Goal: Transaction & Acquisition: Purchase product/service

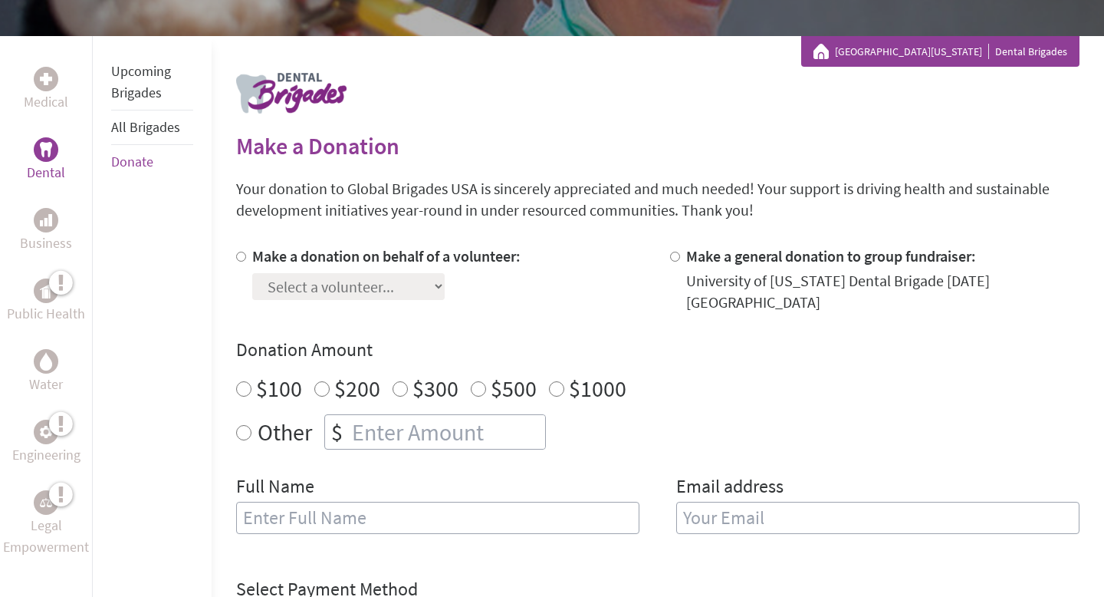
scroll to position [278, 0]
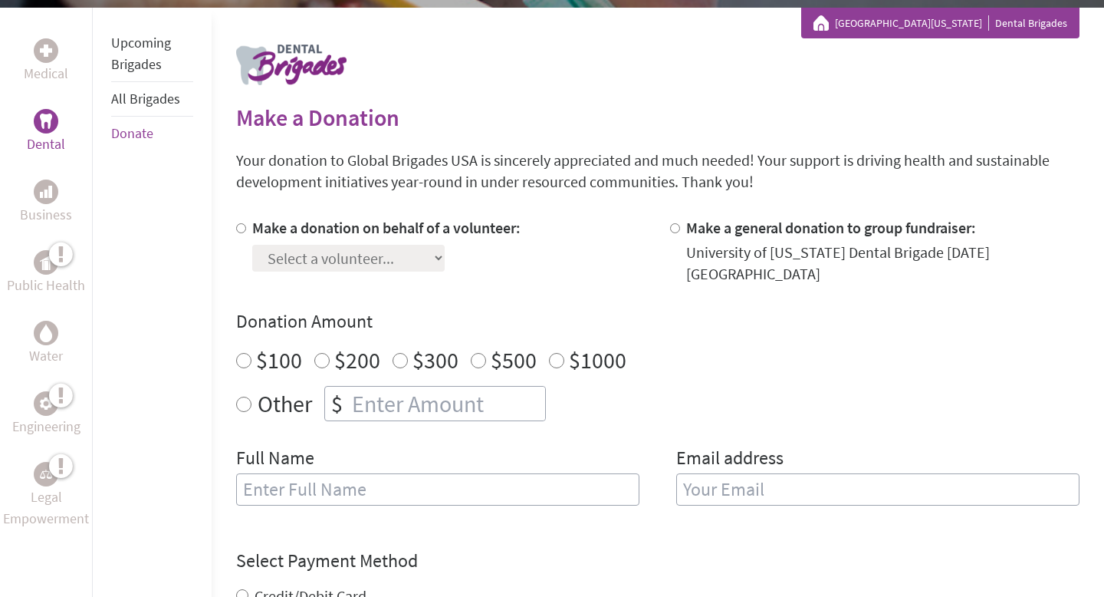
click at [368, 221] on label "Make a donation on behalf of a volunteer:" at bounding box center [386, 227] width 268 height 19
click at [246, 223] on input "Make a donation on behalf of a volunteer:" at bounding box center [241, 228] width 10 height 10
radio input "true"
click at [361, 255] on select "Select a volunteer... Alexandra Yuan Alina Inthavong Alina Sathani Amanda Buckl…" at bounding box center [348, 258] width 192 height 27
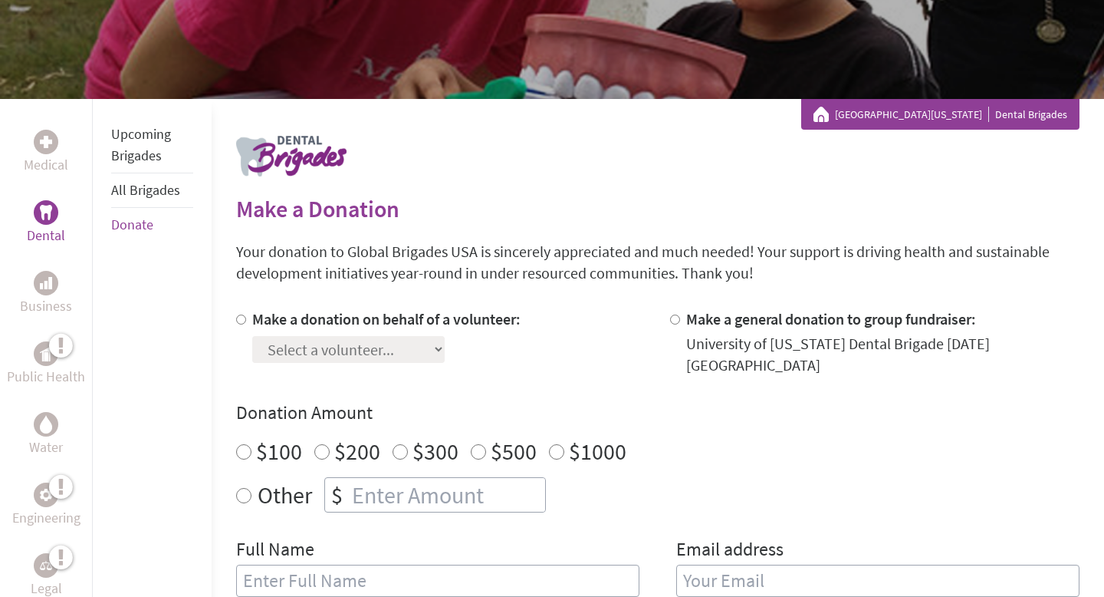
scroll to position [193, 0]
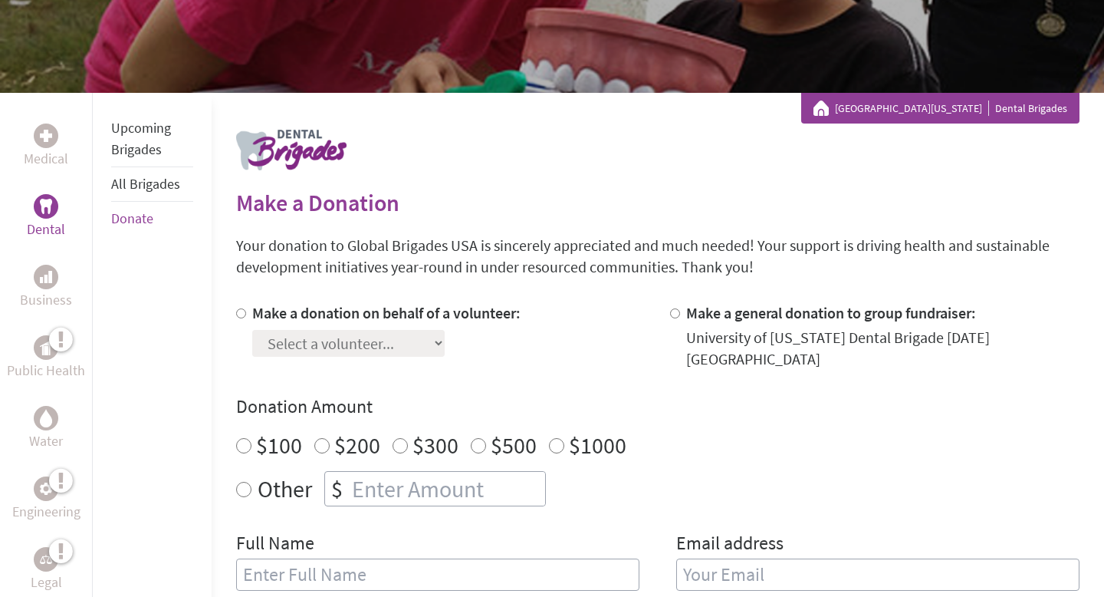
click at [382, 302] on div "Make a donation on behalf of a volunteer:" at bounding box center [386, 312] width 268 height 21
click at [382, 307] on label "Make a donation on behalf of a volunteer:" at bounding box center [386, 312] width 268 height 19
click at [246, 308] on input "Make a donation on behalf of a volunteer:" at bounding box center [241, 313] width 10 height 10
radio input "true"
click at [374, 344] on select "Select a volunteer... Alexandra Yuan Alina Inthavong Alina Sathani Amanda Buckl…" at bounding box center [348, 343] width 192 height 27
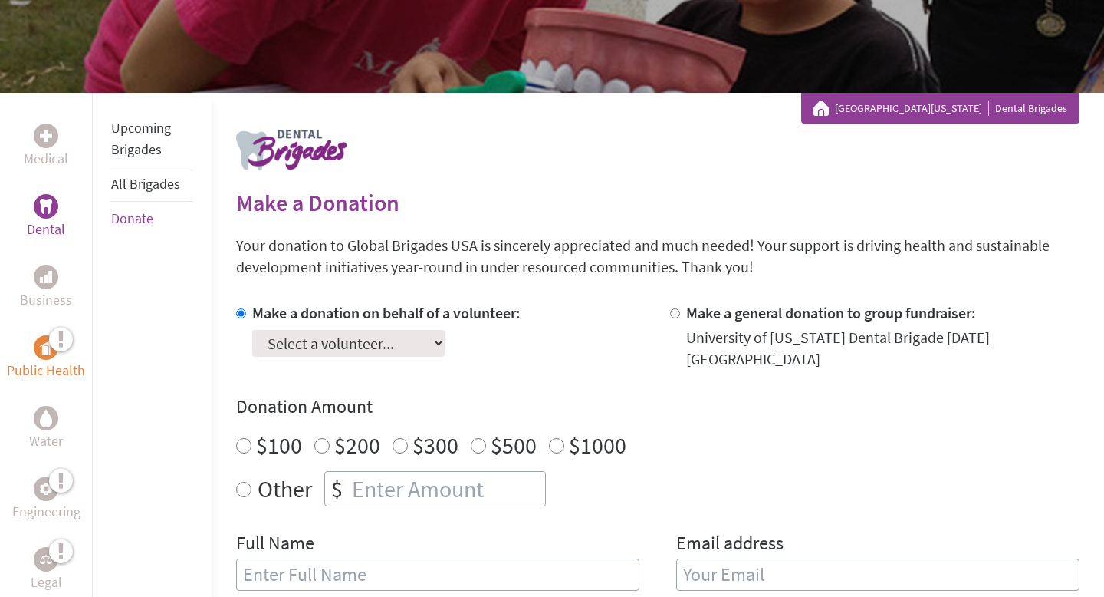
click at [64, 362] on p "Public Health" at bounding box center [46, 370] width 78 height 21
click at [171, 193] on li "All Brigades" at bounding box center [152, 184] width 82 height 35
click at [162, 186] on link "All Brigades" at bounding box center [145, 184] width 69 height 18
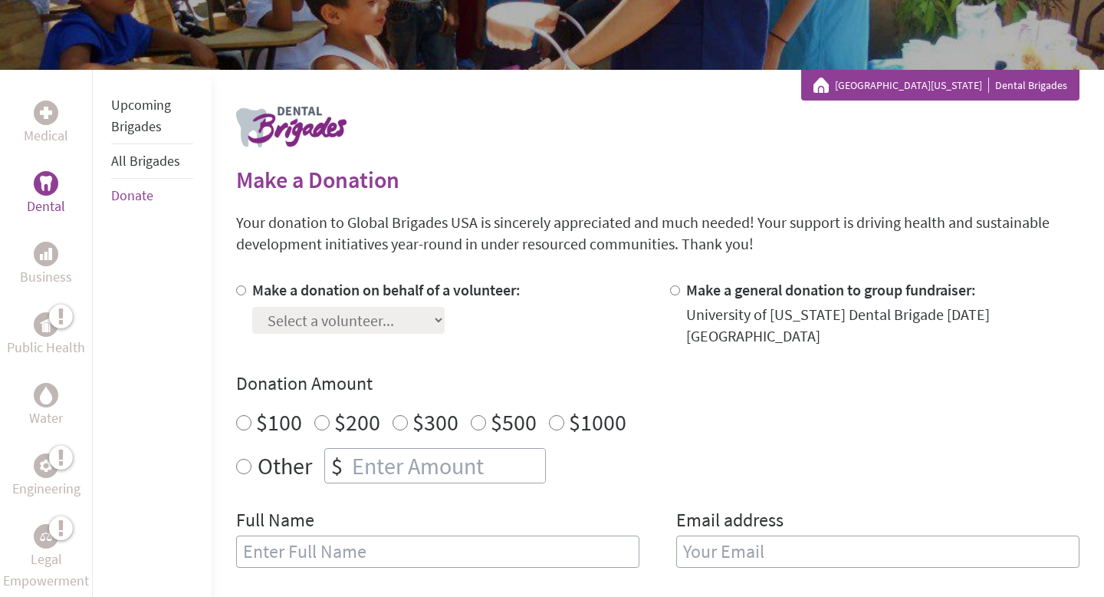
scroll to position [254, 0]
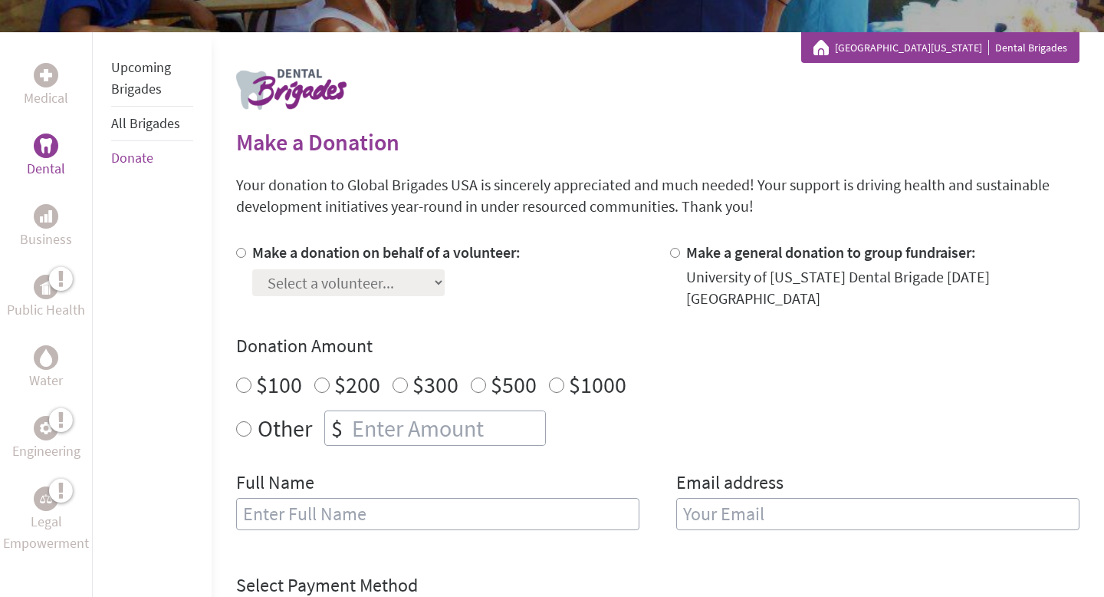
click at [240, 258] on div at bounding box center [244, 275] width 16 height 67
click at [249, 254] on div at bounding box center [244, 275] width 16 height 67
click at [270, 250] on label "Make a donation on behalf of a volunteer:" at bounding box center [386, 251] width 268 height 19
click at [246, 250] on input "Make a donation on behalf of a volunteer:" at bounding box center [241, 253] width 10 height 10
radio input "true"
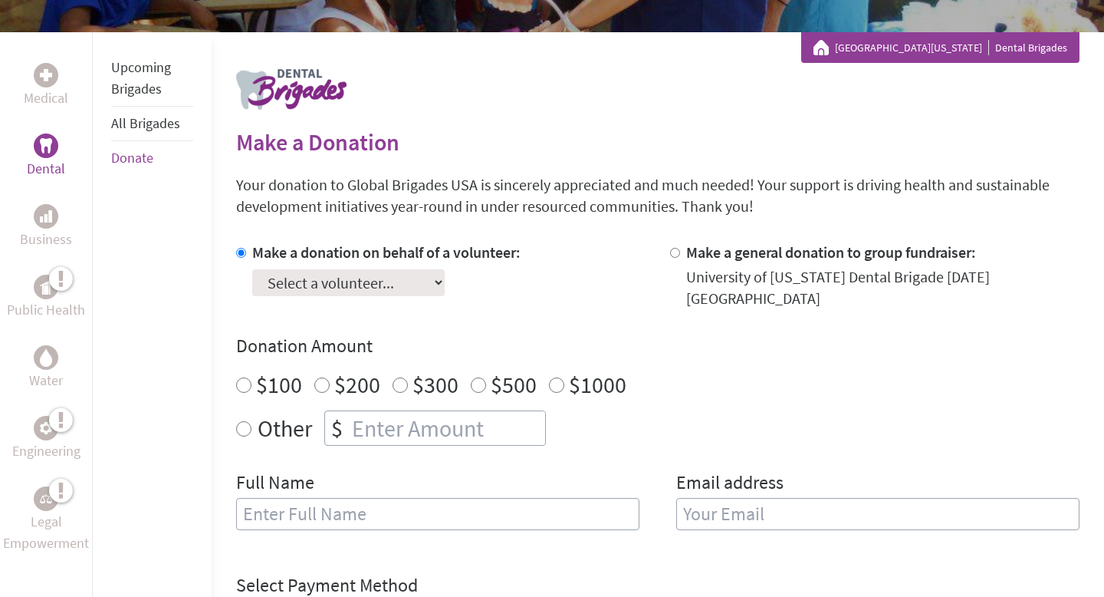
click at [284, 278] on select "Select a volunteer... Alexandra Yuan Alina Inthavong Alina Sathani Amanda Buckl…" at bounding box center [348, 282] width 192 height 27
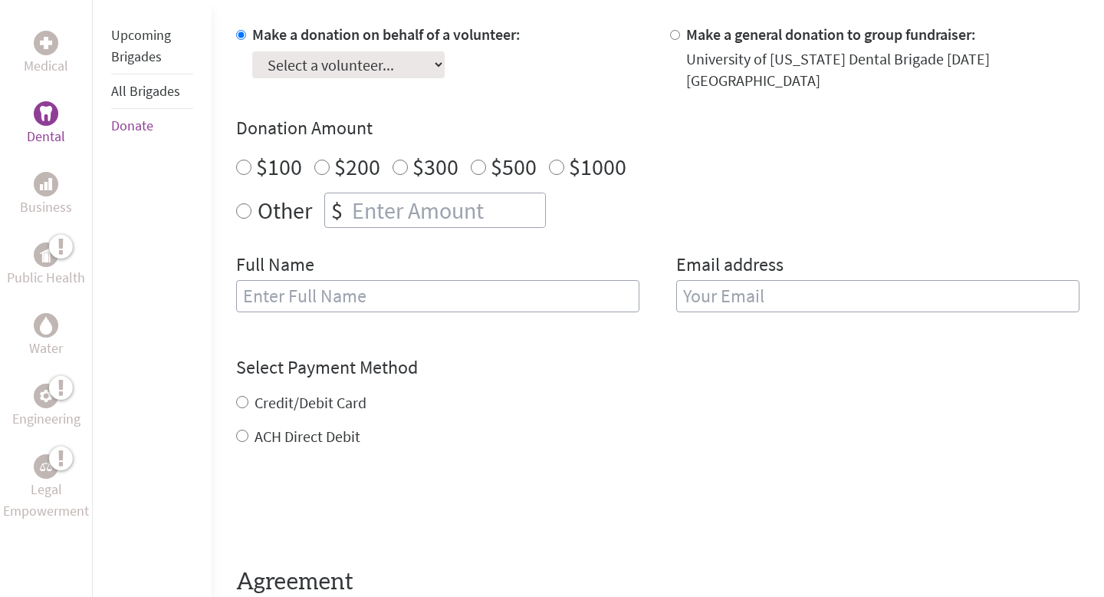
scroll to position [0, 0]
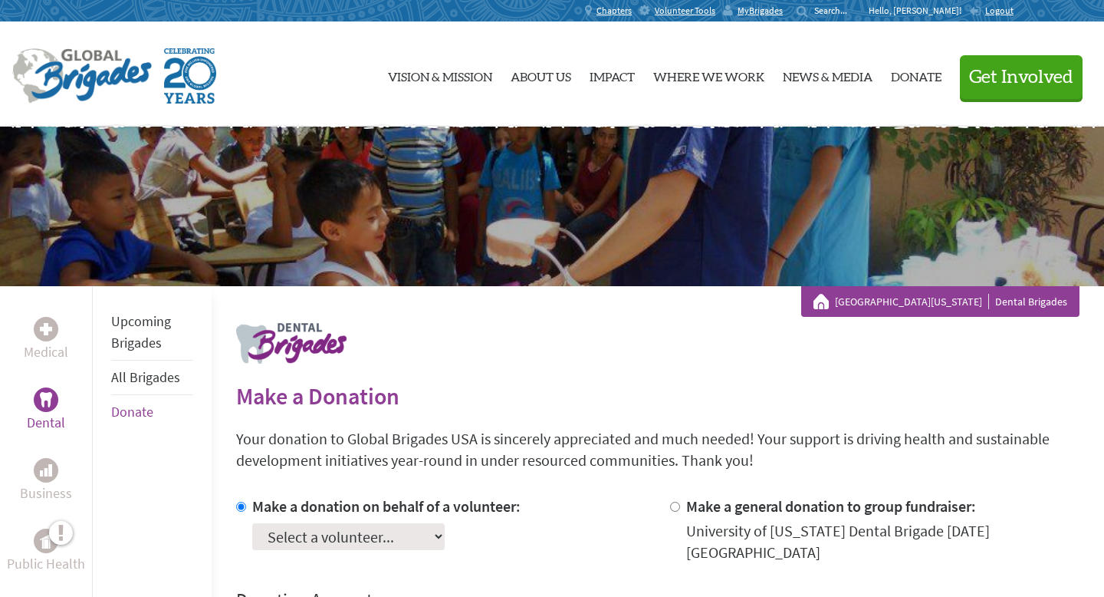
click at [996, 16] on link "Logout" at bounding box center [991, 11] width 44 height 12
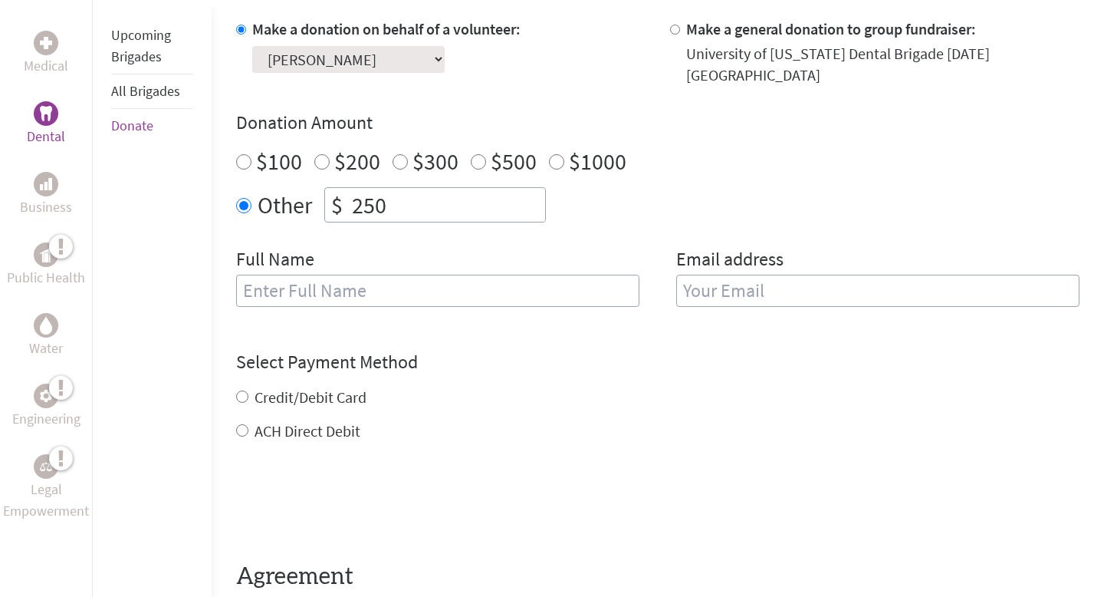
scroll to position [494, 0]
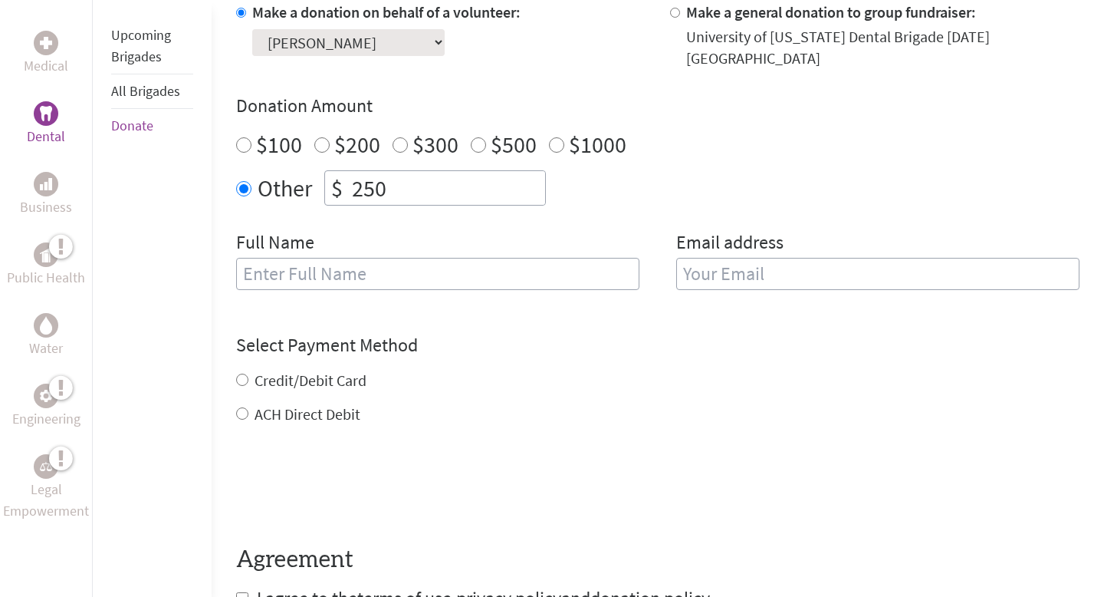
click at [354, 270] on input "text" at bounding box center [437, 274] width 403 height 32
type input "[PERSON_NAME]"
click at [729, 258] on input "email" at bounding box center [877, 274] width 403 height 32
type input "[EMAIL_ADDRESS][DOMAIN_NAME]"
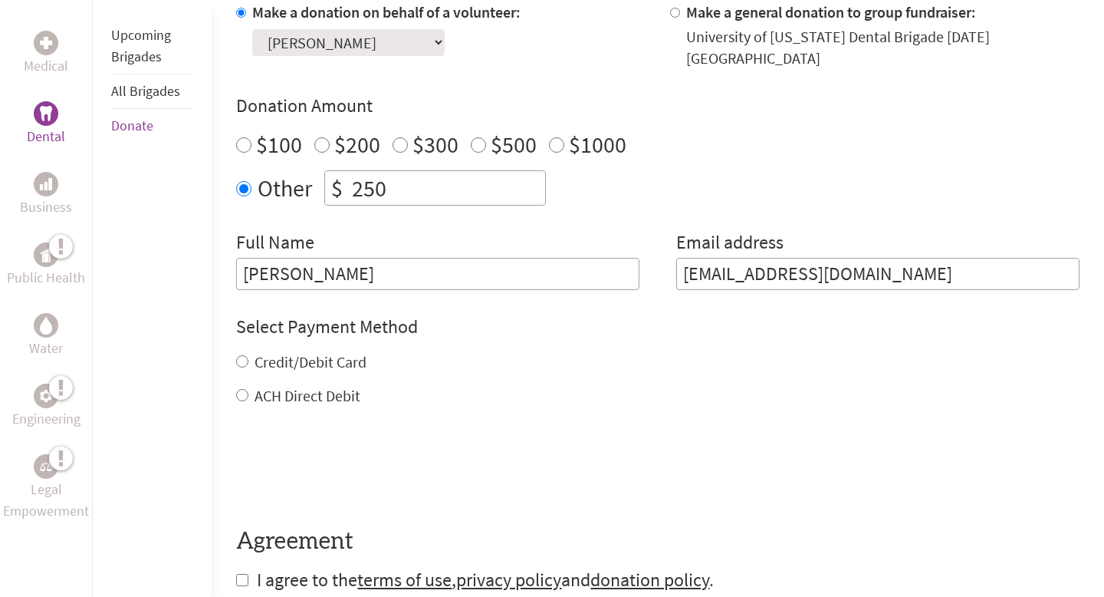
click at [346, 363] on div "Credit/Debit Card ACH Direct Debit" at bounding box center [658, 378] width 844 height 55
click at [336, 358] on div "Credit/Debit Card" at bounding box center [658, 361] width 844 height 21
click at [324, 352] on label "Credit/Debit Card" at bounding box center [311, 361] width 112 height 19
click at [248, 355] on input "Credit/Debit Card" at bounding box center [242, 361] width 12 height 12
radio input "true"
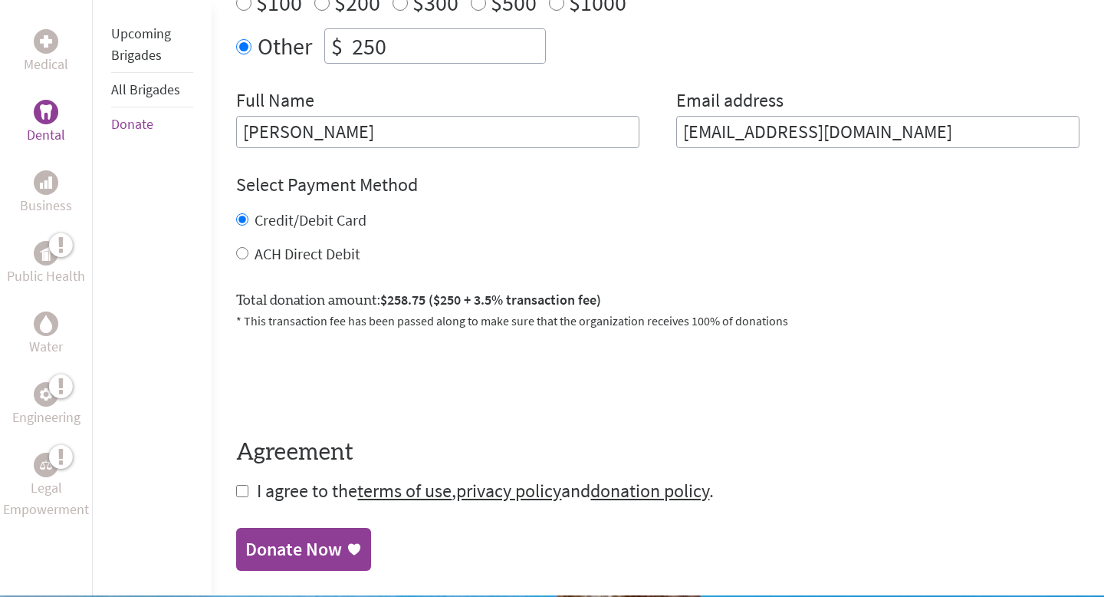
scroll to position [643, 0]
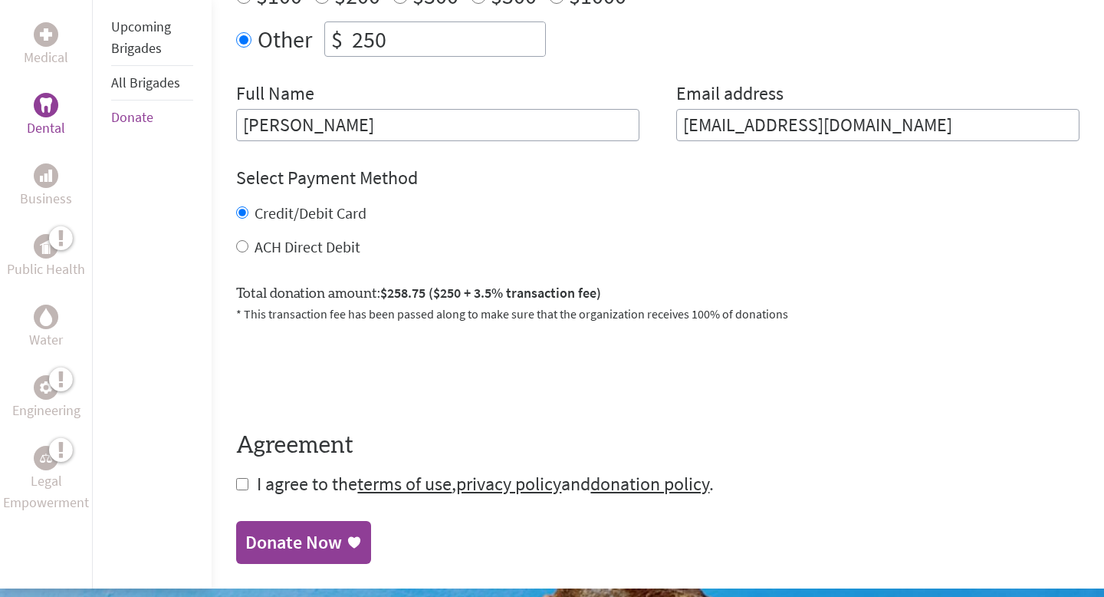
click at [324, 241] on label "ACH Direct Debit" at bounding box center [308, 246] width 106 height 19
click at [248, 241] on input "ACH Direct Debit" at bounding box center [242, 246] width 12 height 12
radio input "true"
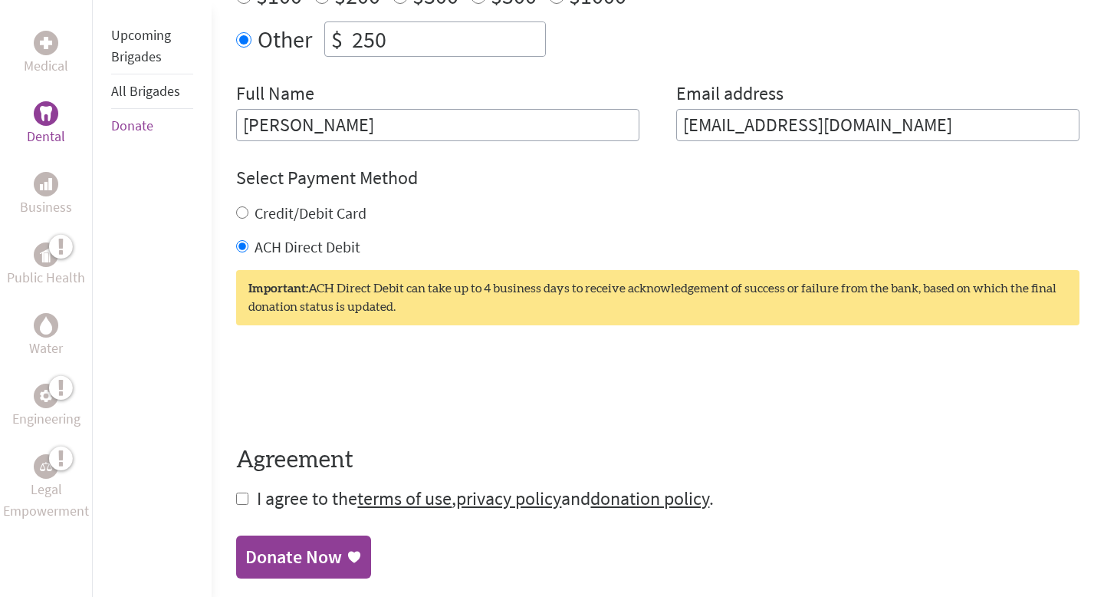
click at [336, 203] on label "Credit/Debit Card" at bounding box center [311, 212] width 112 height 19
click at [248, 206] on input "Credit/Debit Card" at bounding box center [242, 212] width 12 height 12
radio input "true"
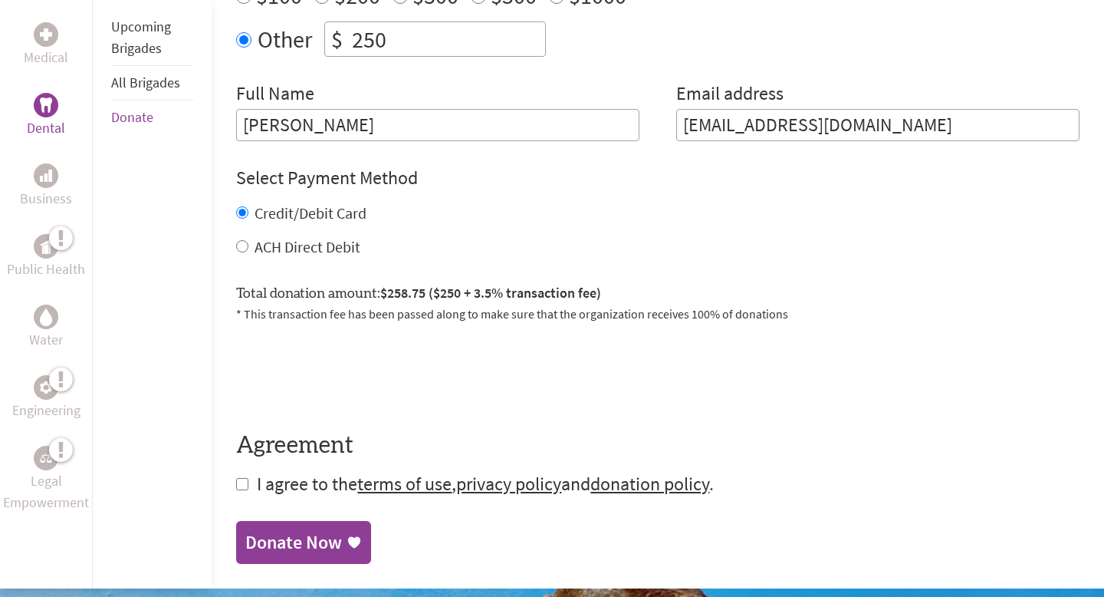
click at [244, 478] on input "checkbox" at bounding box center [242, 484] width 12 height 12
checkbox input "true"
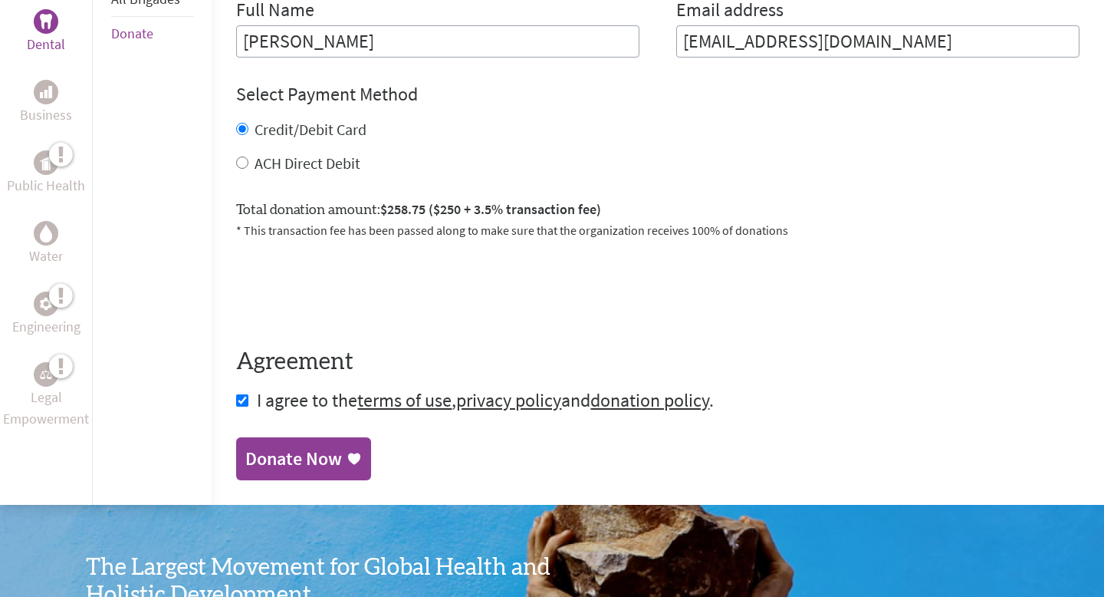
scroll to position [738, 0]
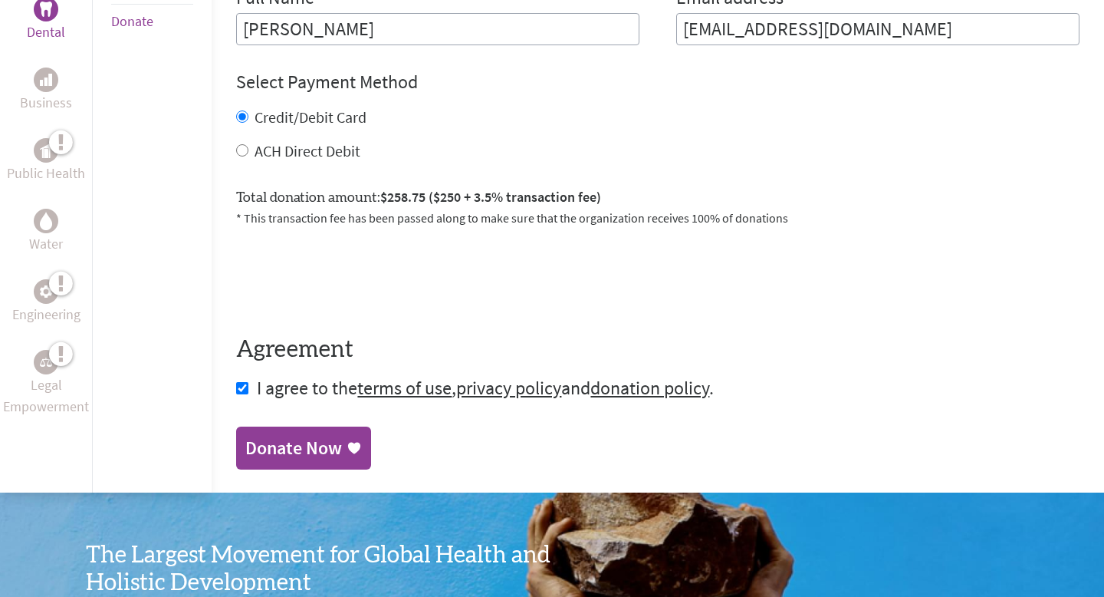
click at [317, 426] on link "Donate Now" at bounding box center [303, 447] width 135 height 43
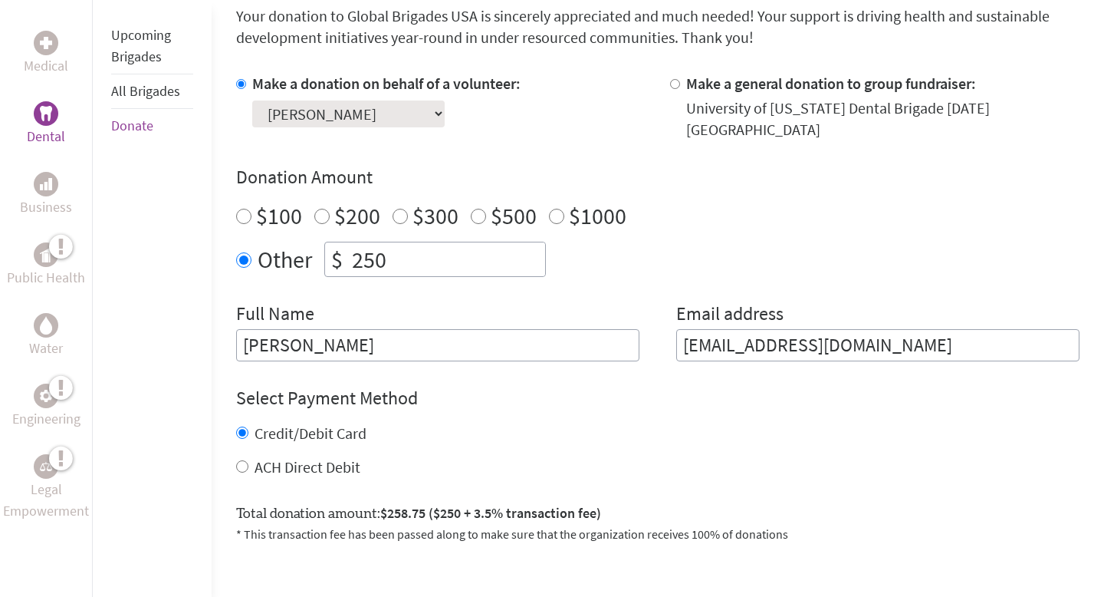
scroll to position [426, 0]
